Goal: Task Accomplishment & Management: Use online tool/utility

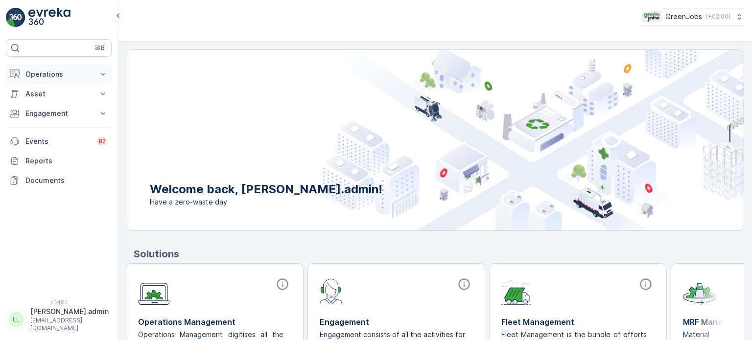
click at [39, 74] on p "Operations" at bounding box center [58, 74] width 67 height 10
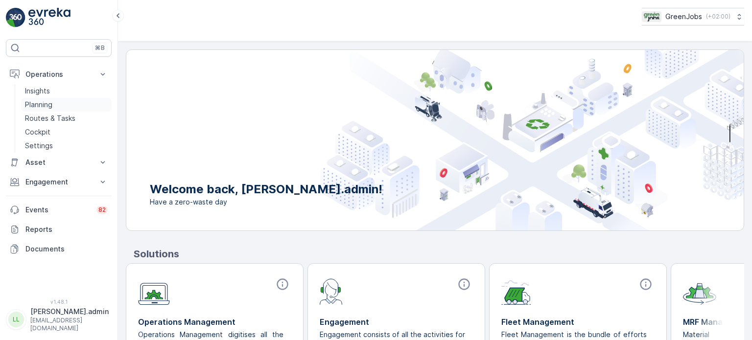
click at [51, 105] on p "Planning" at bounding box center [38, 105] width 27 height 10
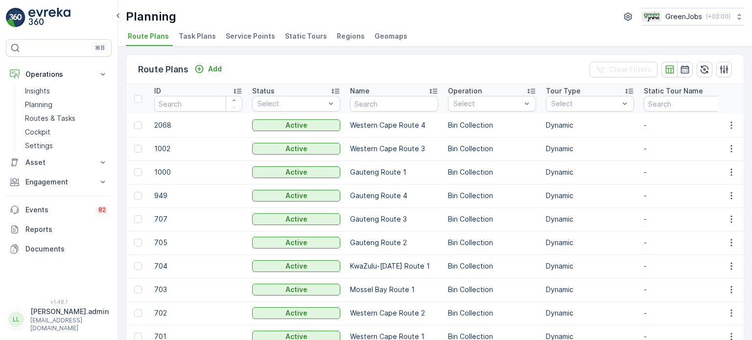
click at [241, 34] on span "Service Points" at bounding box center [250, 36] width 49 height 10
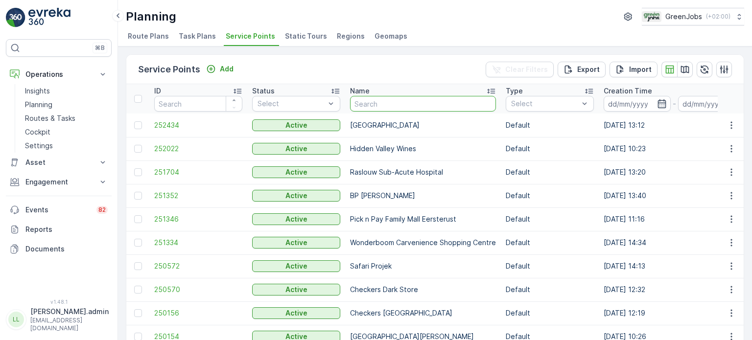
click at [380, 107] on input "text" at bounding box center [423, 104] width 146 height 16
type input "cra"
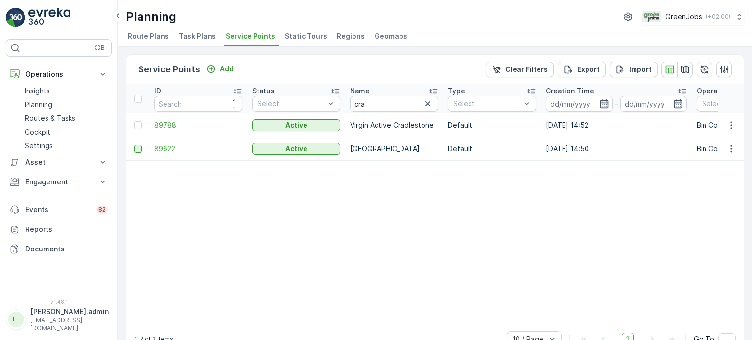
click at [138, 150] on div at bounding box center [138, 149] width 8 height 8
click at [134, 145] on input "checkbox" at bounding box center [134, 145] width 0 height 0
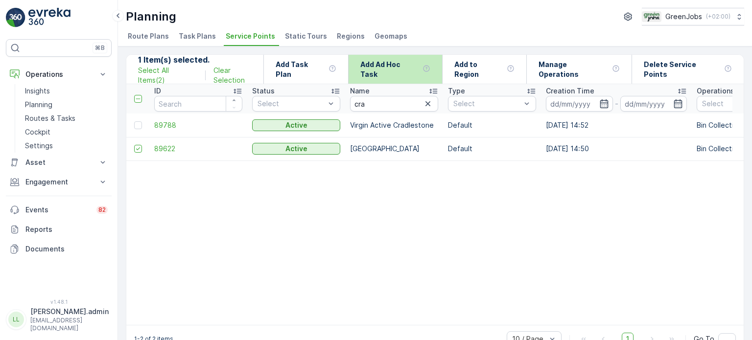
click at [408, 67] on p "Add Ad Hoc Task" at bounding box center [389, 70] width 58 height 20
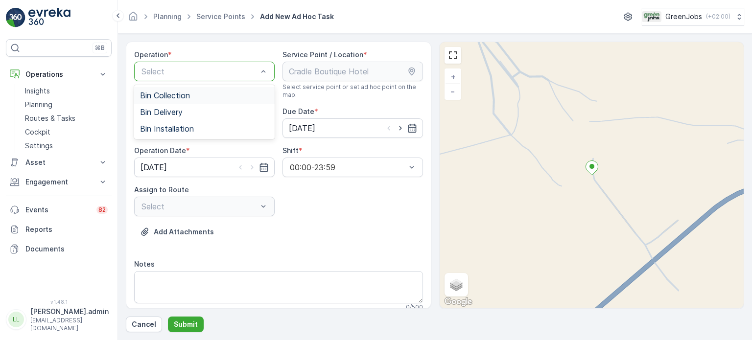
click at [189, 99] on span "Bin Collection" at bounding box center [165, 95] width 50 height 9
click at [410, 125] on icon "button" at bounding box center [412, 128] width 10 height 10
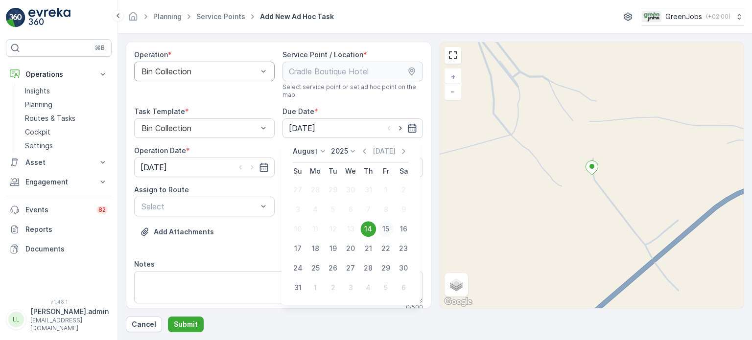
click at [388, 227] on div "15" at bounding box center [386, 229] width 16 height 16
type input "[DATE]"
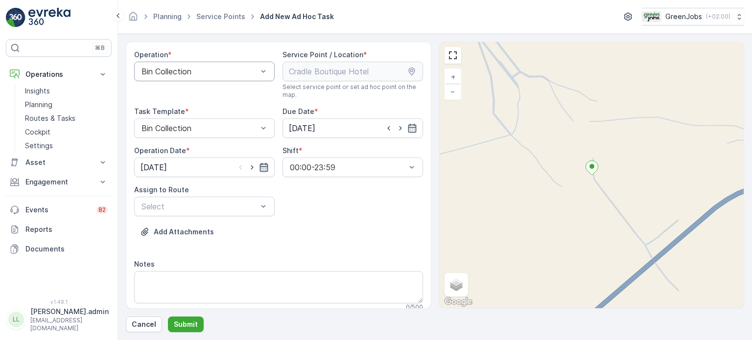
click at [263, 167] on icon "button" at bounding box center [264, 167] width 10 height 10
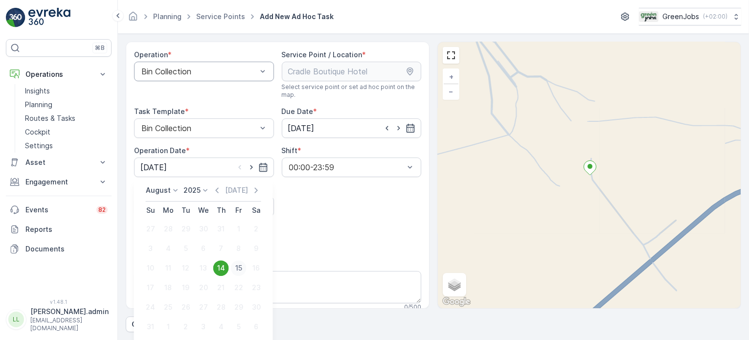
click at [241, 268] on div "15" at bounding box center [239, 268] width 16 height 16
type input "[DATE]"
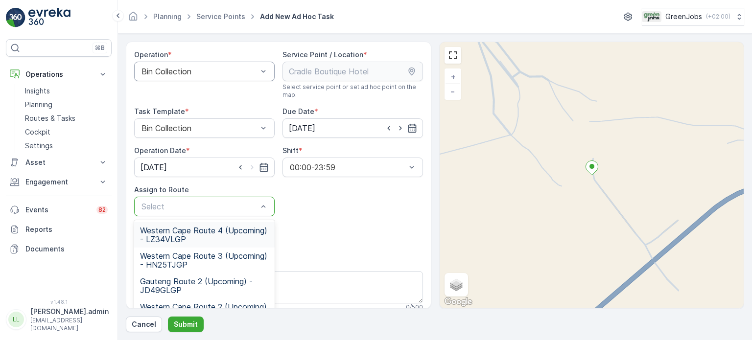
click at [218, 207] on div at bounding box center [199, 206] width 118 height 9
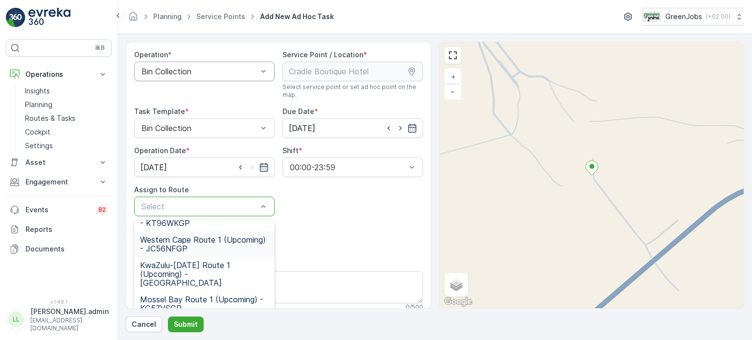
scroll to position [141, 0]
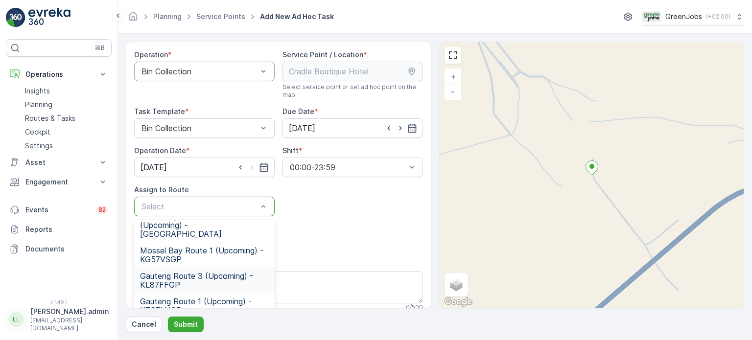
click at [164, 272] on span "Gauteng Route 3 (Upcoming) - KL87FFGP" at bounding box center [204, 281] width 129 height 18
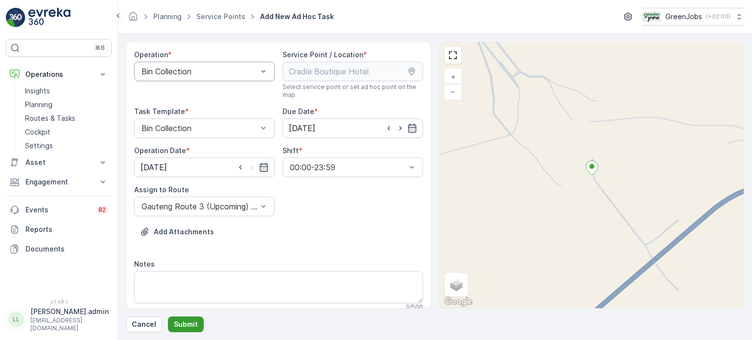
click at [188, 323] on p "Submit" at bounding box center [186, 325] width 24 height 10
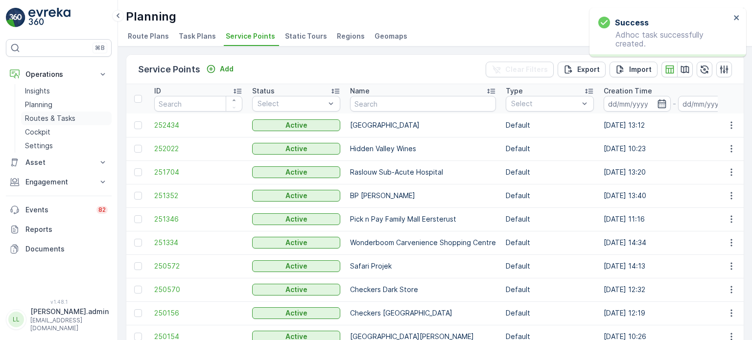
drag, startPoint x: 53, startPoint y: 115, endPoint x: 65, endPoint y: 115, distance: 11.3
click at [55, 115] on p "Routes & Tasks" at bounding box center [50, 119] width 50 height 10
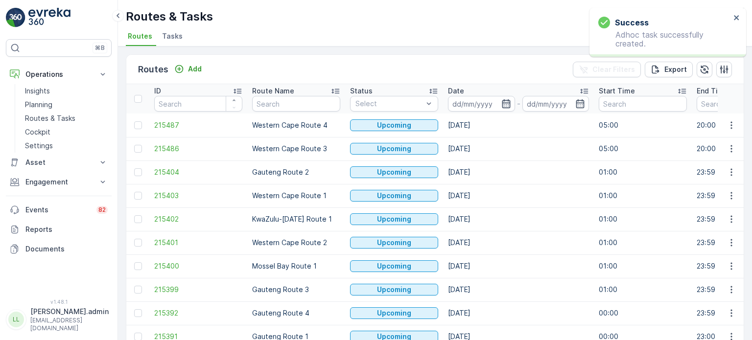
click at [503, 100] on icon "button" at bounding box center [506, 103] width 8 height 9
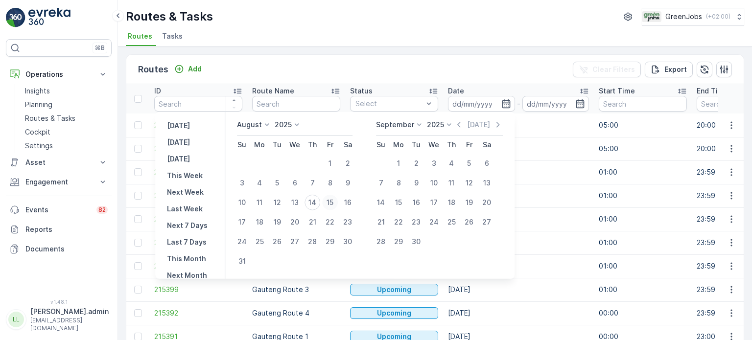
click at [333, 202] on div "15" at bounding box center [330, 203] width 16 height 16
type input "[DATE]"
click at [334, 201] on div "15" at bounding box center [330, 203] width 16 height 16
type input "[DATE]"
click at [335, 200] on div "15" at bounding box center [330, 203] width 16 height 16
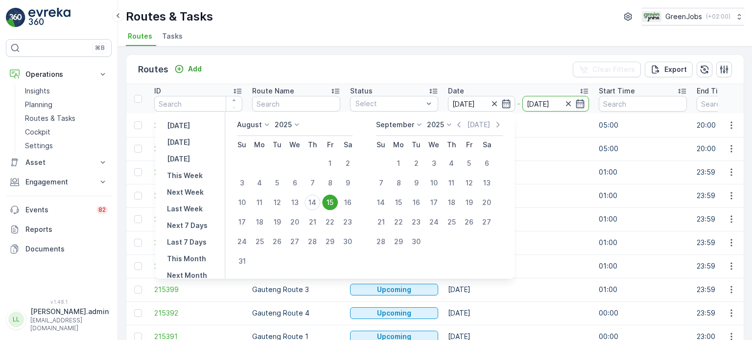
click at [335, 200] on td "Western Cape Route 1" at bounding box center [296, 195] width 98 height 23
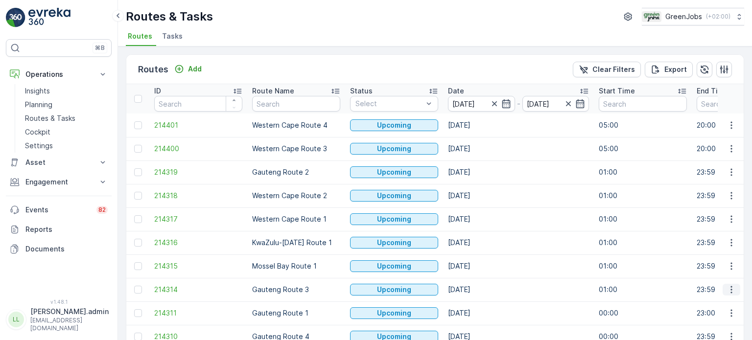
click at [730, 288] on icon "button" at bounding box center [730, 289] width 1 height 7
click at [683, 211] on span "See More Details" at bounding box center [708, 215] width 57 height 10
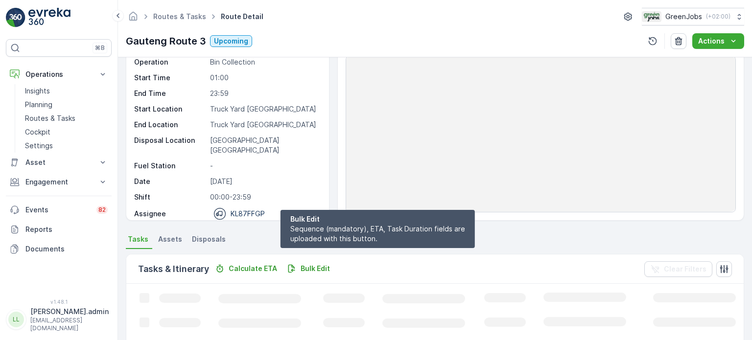
scroll to position [147, 0]
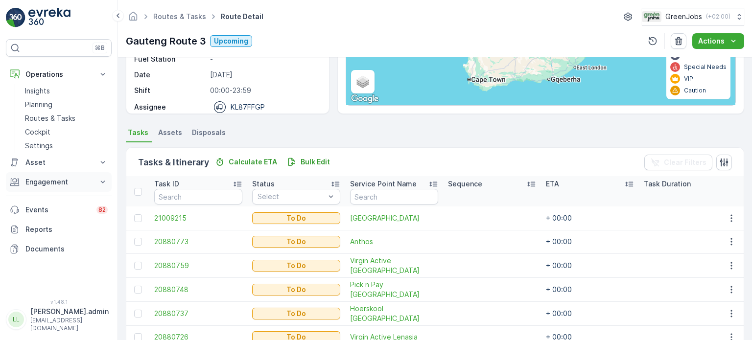
click at [60, 184] on p "Engagement" at bounding box center [58, 182] width 67 height 10
